Goal: Information Seeking & Learning: Learn about a topic

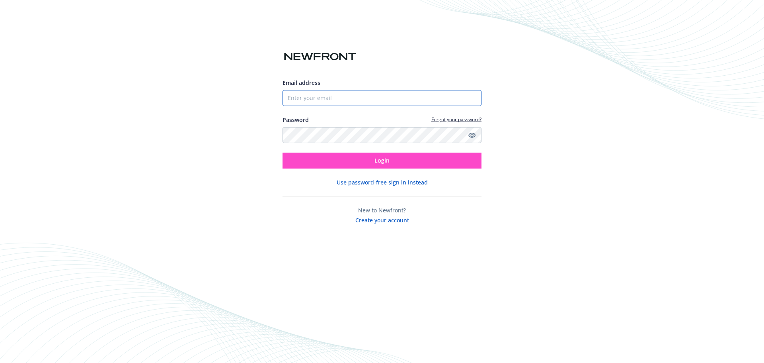
type input "[EMAIL_ADDRESS][DOMAIN_NAME]"
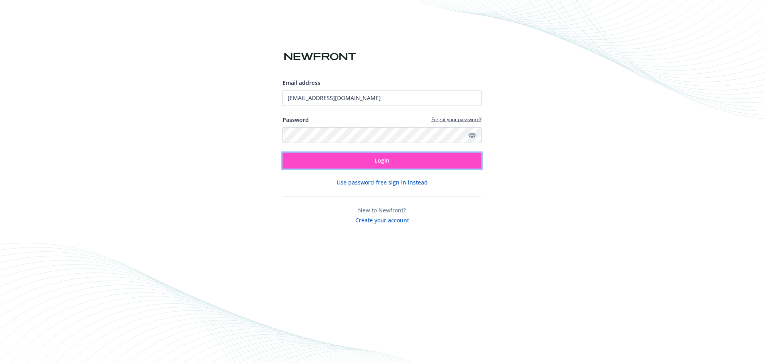
click at [361, 157] on button "Login" at bounding box center [382, 160] width 199 height 16
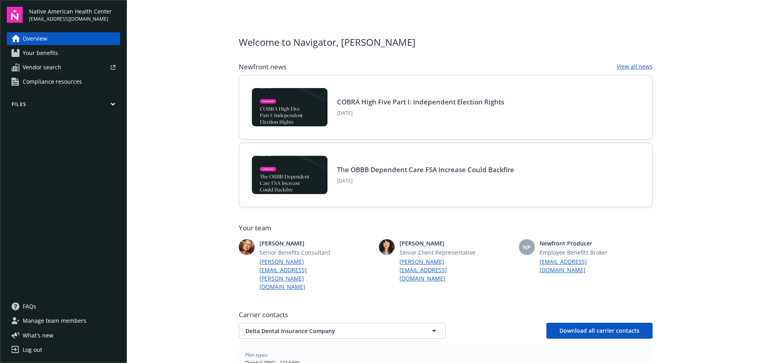
click at [45, 54] on span "Your benefits" at bounding box center [40, 53] width 35 height 13
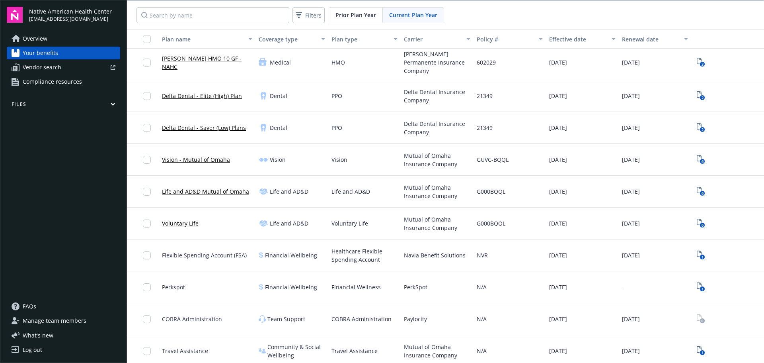
scroll to position [1, 0]
click at [55, 69] on span "Vendor search" at bounding box center [42, 67] width 39 height 13
click at [43, 102] on button "Files" at bounding box center [63, 106] width 113 height 10
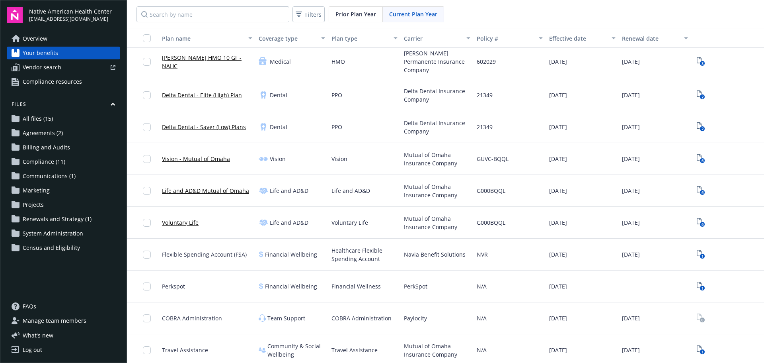
click at [80, 321] on span "Manage team members" at bounding box center [55, 320] width 64 height 13
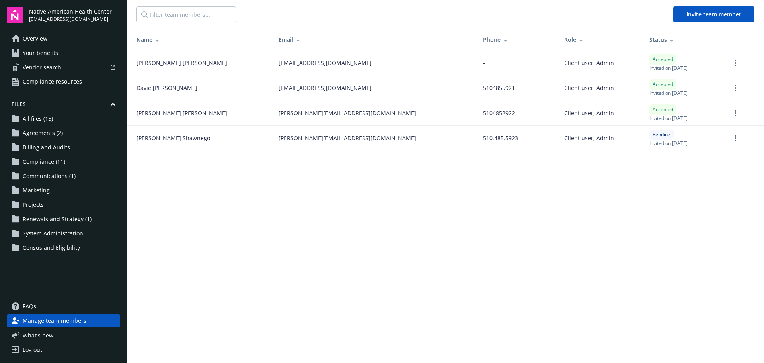
click at [54, 246] on span "Census and Eligibility" at bounding box center [51, 247] width 57 height 13
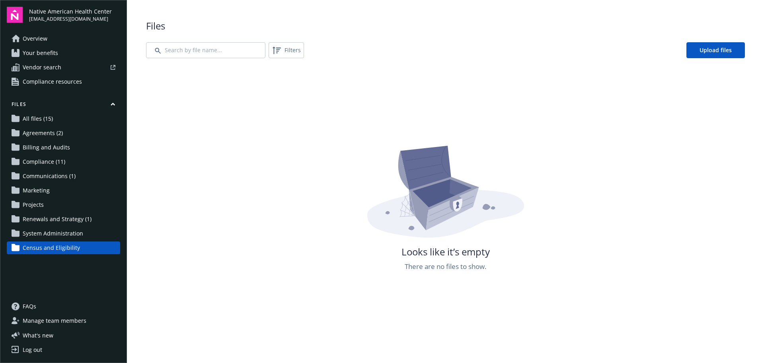
click at [50, 230] on span "System Administration" at bounding box center [53, 233] width 61 height 13
click at [51, 218] on span "Renewals and Strategy (1)" at bounding box center [57, 219] width 69 height 13
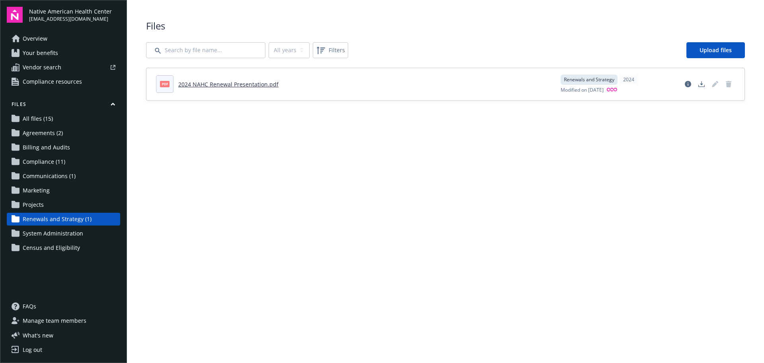
click at [68, 135] on link "Agreements (2)" at bounding box center [63, 133] width 113 height 13
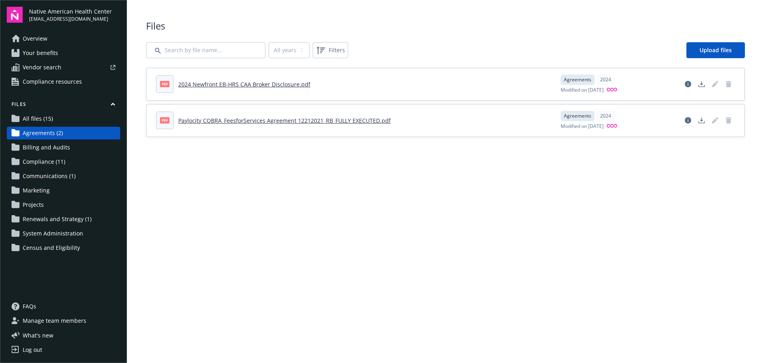
click at [68, 118] on link "All files (15)" at bounding box center [63, 118] width 113 height 13
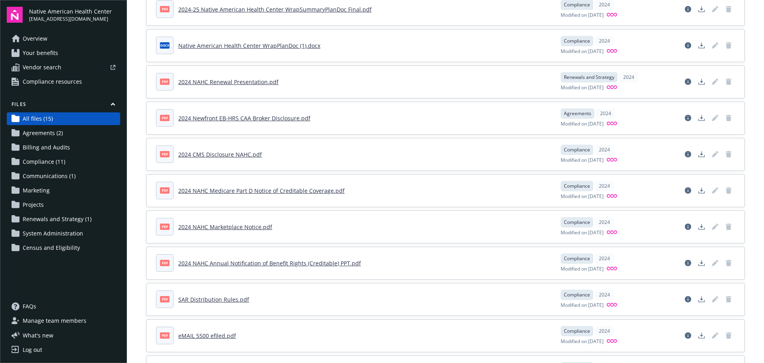
scroll to position [40, 0]
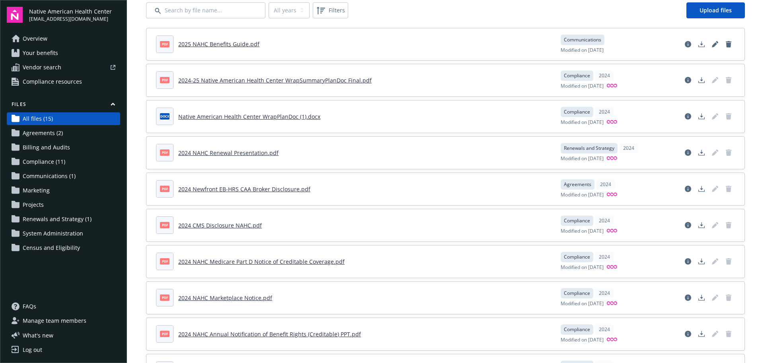
click at [62, 55] on link "Your benefits" at bounding box center [63, 53] width 113 height 13
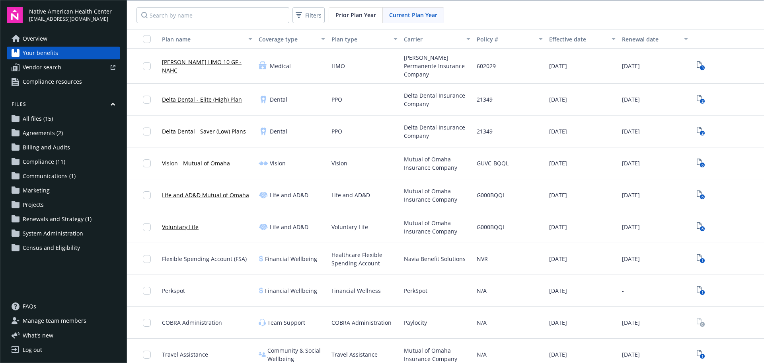
click at [49, 35] on link "Overview" at bounding box center [63, 38] width 113 height 13
